Goal: Communication & Community: Share content

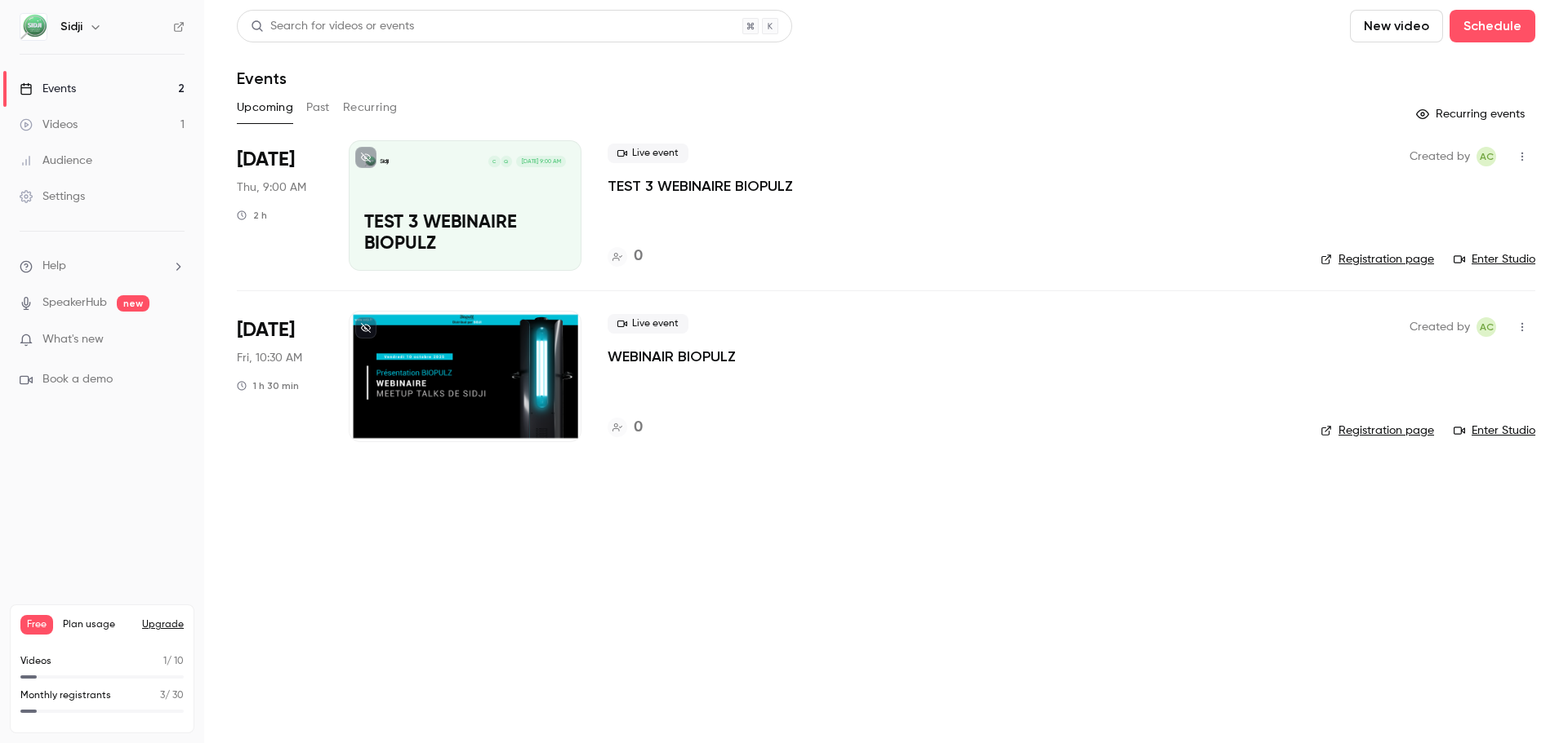
click at [616, 547] on main "Search for videos or events New video Schedule Events Upcoming Past Recurring R…" at bounding box center [886, 371] width 1363 height 743
click at [489, 361] on div at bounding box center [464, 377] width 233 height 131
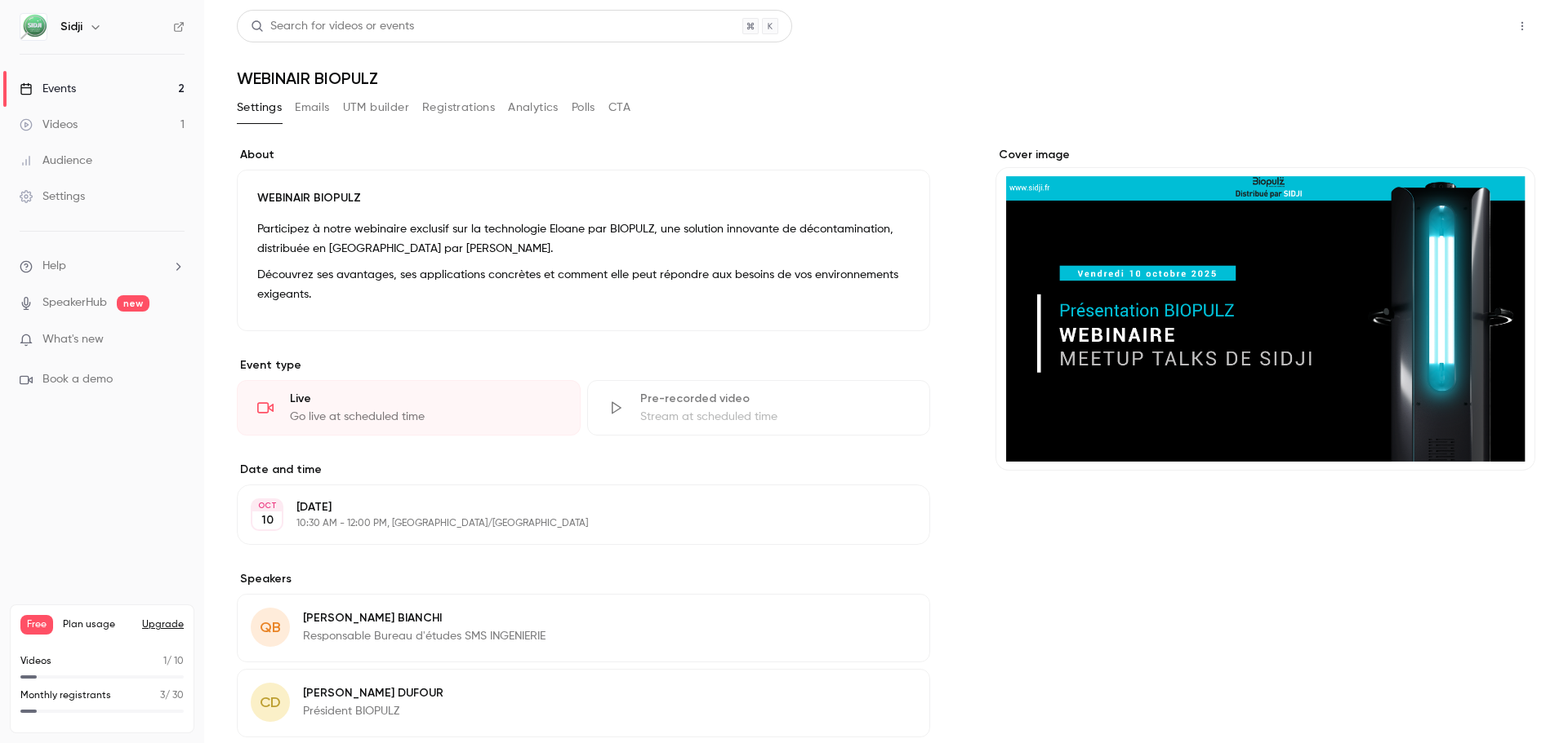
click at [1478, 25] on button "Share" at bounding box center [1464, 26] width 64 height 32
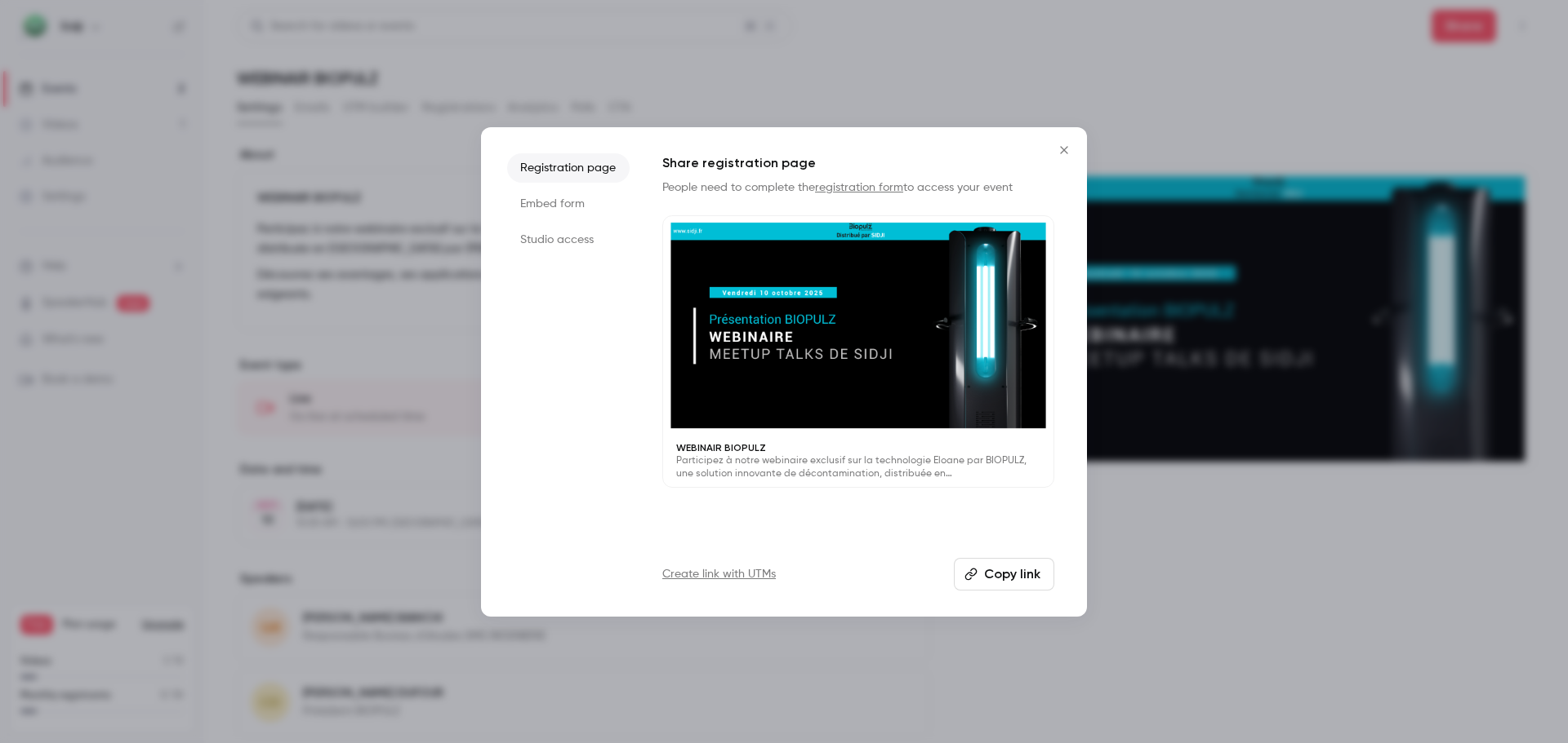
click at [1016, 583] on button "Copy link" at bounding box center [1003, 574] width 100 height 32
click at [1073, 151] on button "Close" at bounding box center [1063, 149] width 32 height 32
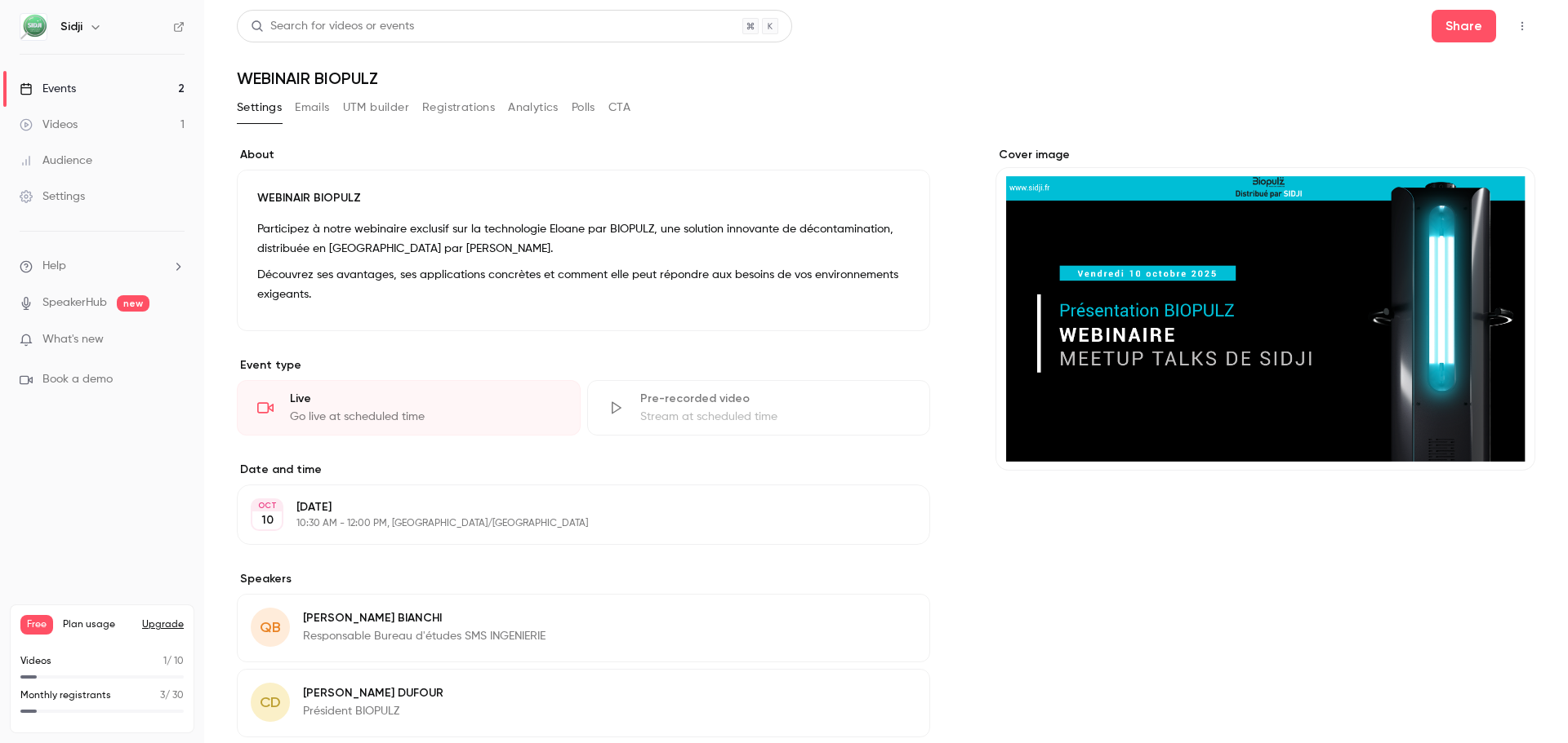
click at [1515, 26] on icon "button" at bounding box center [1522, 26] width 13 height 11
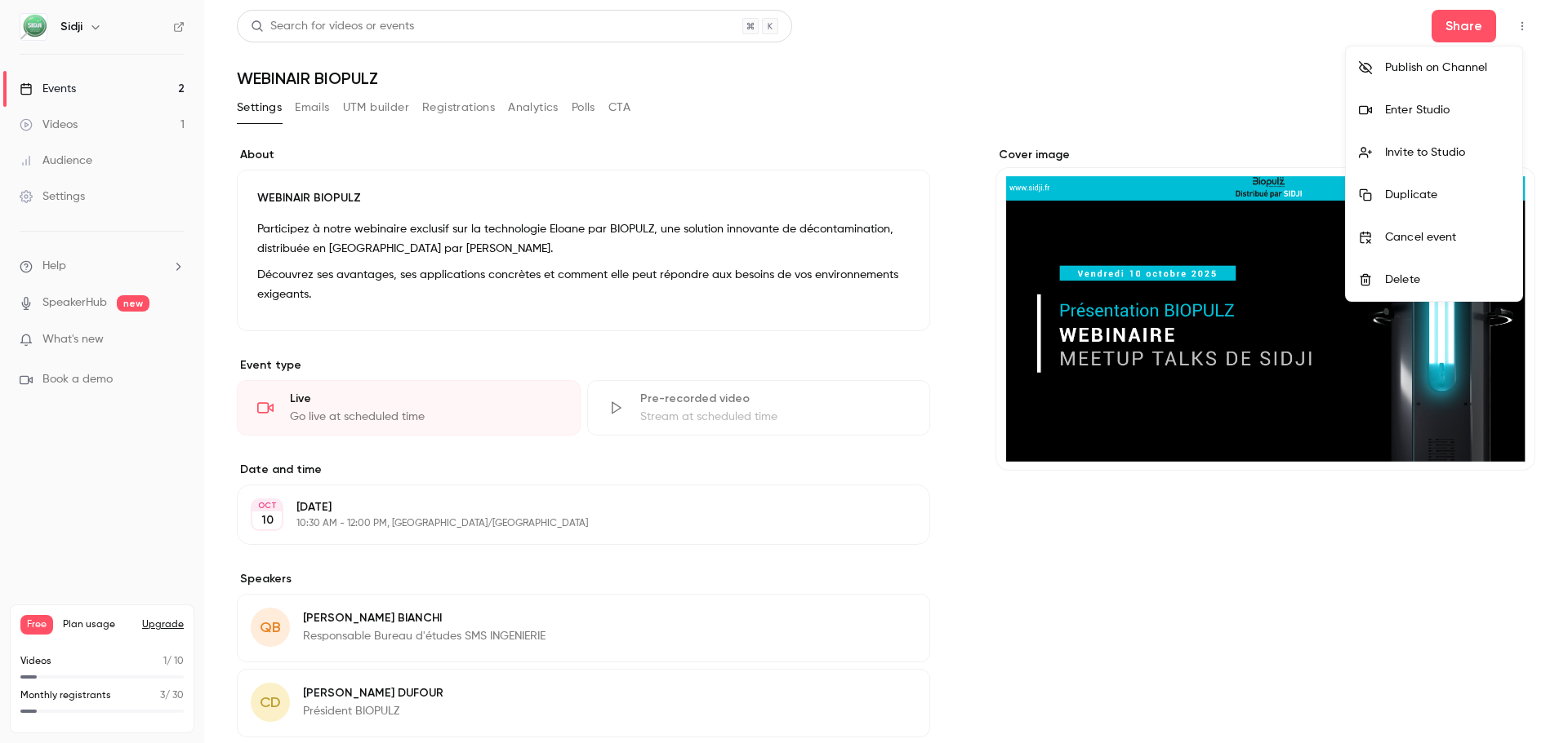
click at [1068, 56] on div at bounding box center [784, 371] width 1568 height 743
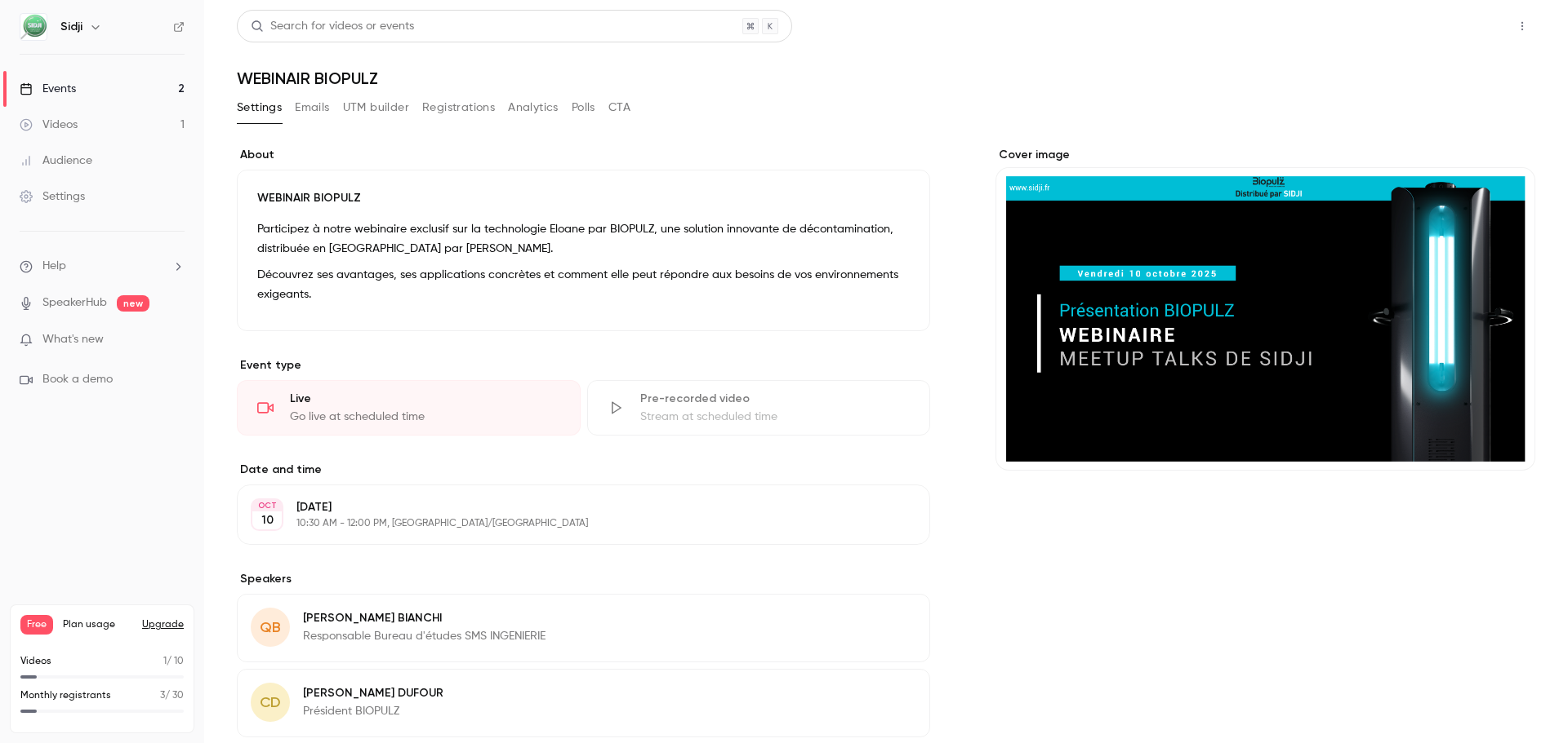
click at [1440, 17] on button "Share" at bounding box center [1464, 26] width 64 height 32
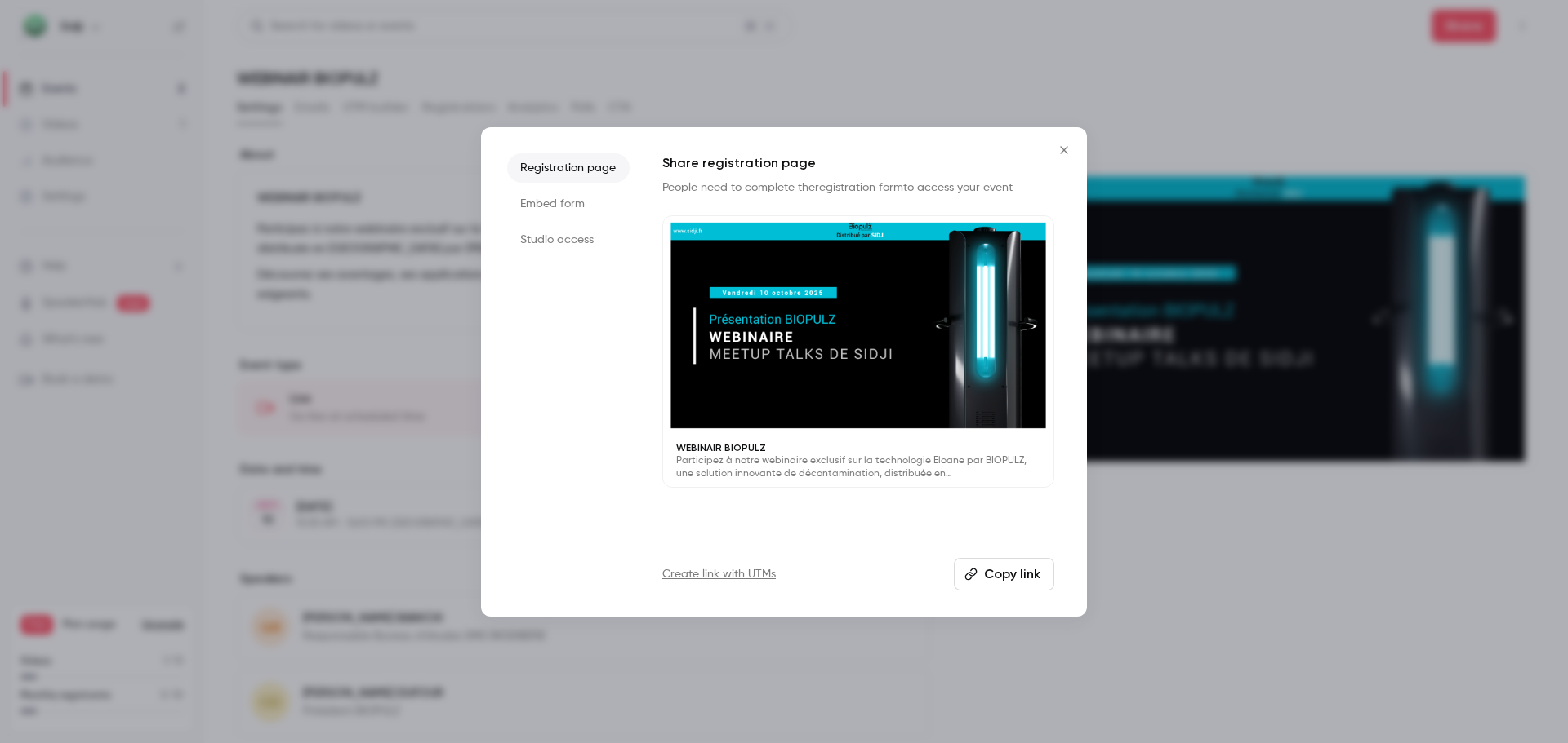
click at [992, 577] on button "Copy link" at bounding box center [1003, 574] width 100 height 32
click at [1142, 105] on div at bounding box center [784, 371] width 1568 height 743
